Goal: Task Accomplishment & Management: Manage account settings

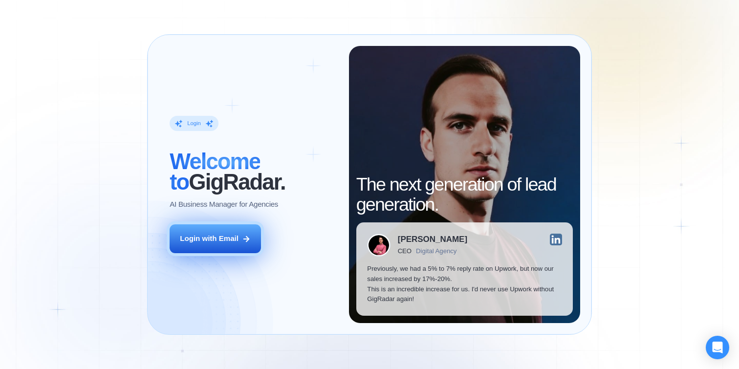
click at [224, 243] on div "Login with Email" at bounding box center [209, 239] width 59 height 10
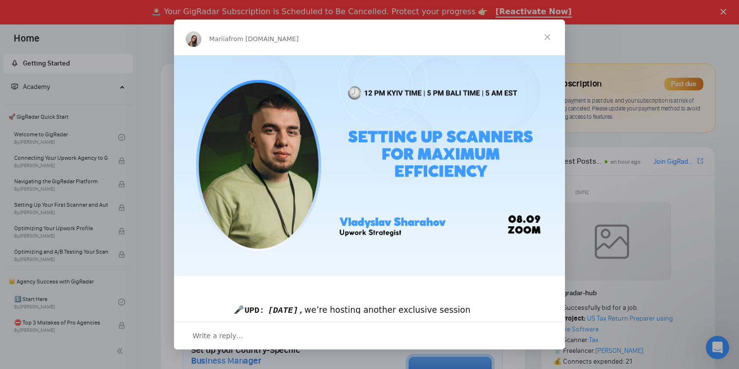
click at [545, 39] on span "Close" at bounding box center [547, 37] width 35 height 35
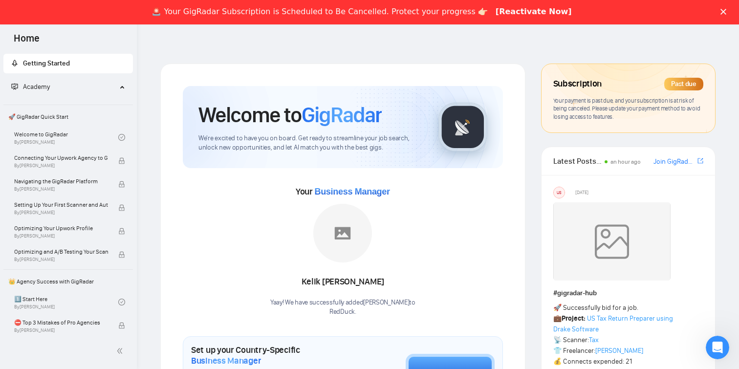
click at [525, 17] on a"] "[Reactivate Now]" at bounding box center [534, 12] width 76 height 11
